Goal: Task Accomplishment & Management: Manage account settings

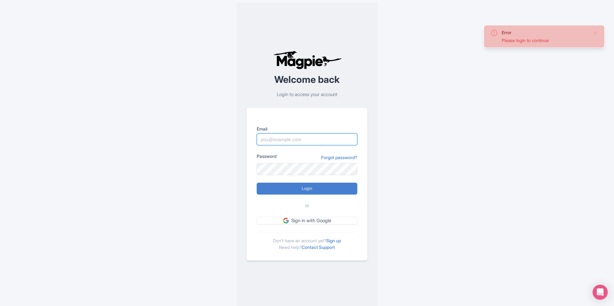
type input "alex.brennan@sportswhereiam.com"
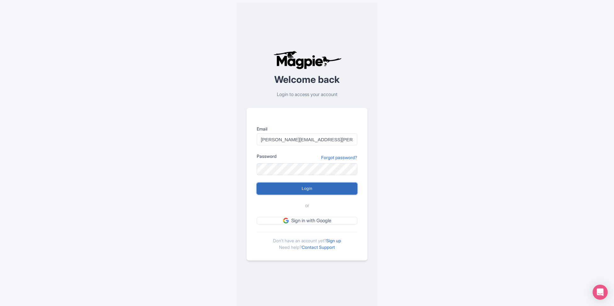
click at [305, 187] on input "Login" at bounding box center [306, 189] width 101 height 12
type input "Logging in..."
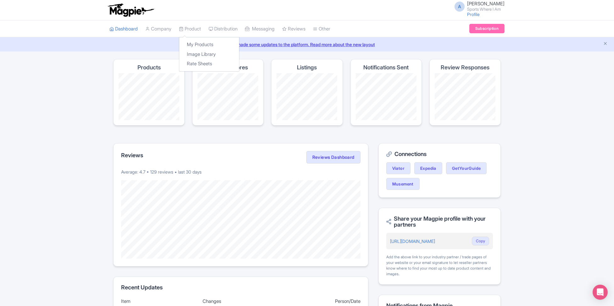
click at [201, 39] on div "My Products Image Library Rate Sheets" at bounding box center [209, 54] width 60 height 35
click at [199, 42] on link "My Products" at bounding box center [209, 45] width 60 height 10
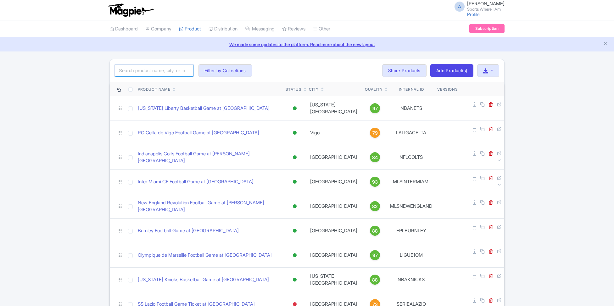
click at [179, 71] on input "search" at bounding box center [154, 71] width 79 height 12
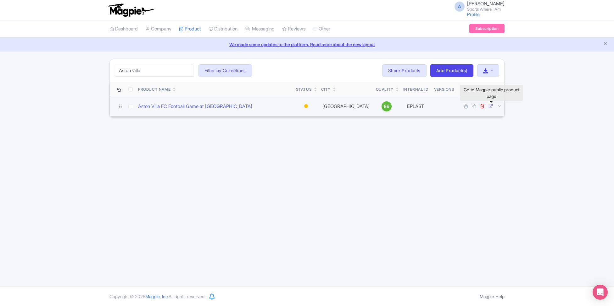
click at [492, 105] on icon at bounding box center [490, 106] width 5 height 5
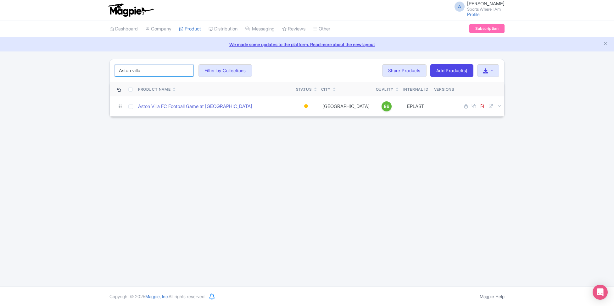
click at [158, 73] on input "Aston villa" at bounding box center [154, 71] width 79 height 12
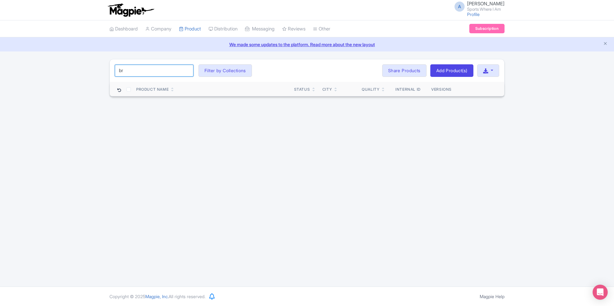
type input "b"
click at [117, 67] on input "[GEOGRAPHIC_DATA]" at bounding box center [154, 71] width 79 height 12
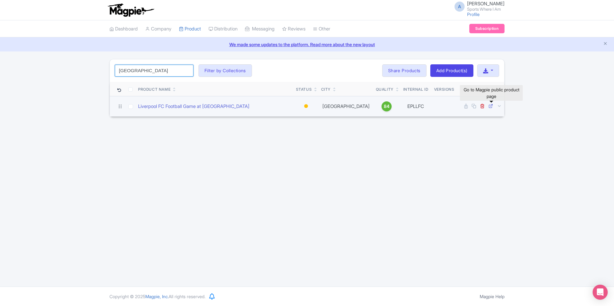
type input "[GEOGRAPHIC_DATA]"
click at [489, 105] on icon at bounding box center [490, 106] width 5 height 5
